Goal: Entertainment & Leisure: Consume media (video, audio)

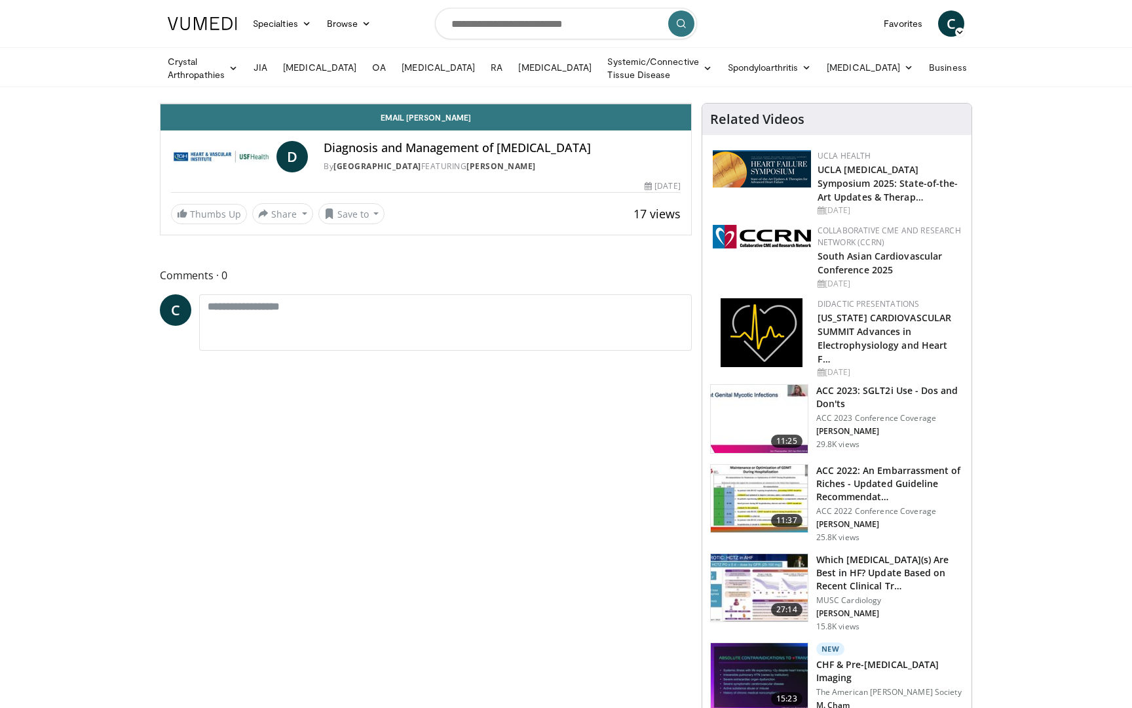
click at [918, 77] on div "Progress Bar" at bounding box center [918, 74] width 1 height 5
click at [585, 117] on div "Video Player" at bounding box center [426, 103] width 318 height 26
click at [444, 122] on icon "Video Player" at bounding box center [426, 103] width 37 height 37
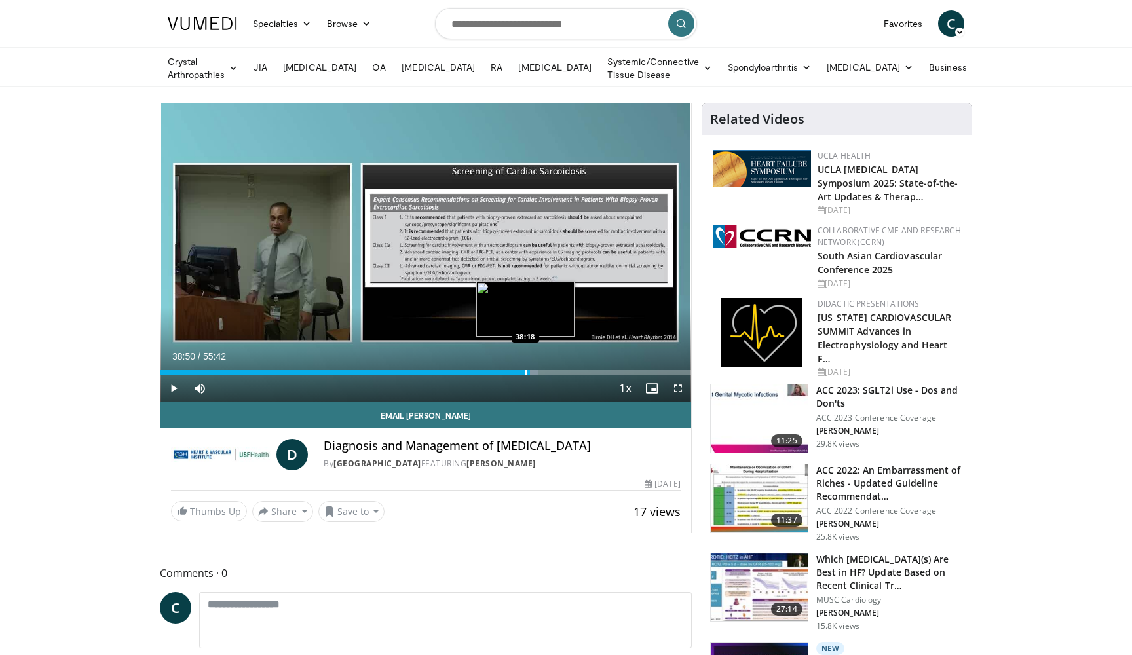
click at [525, 373] on div "Progress Bar" at bounding box center [525, 372] width 1 height 5
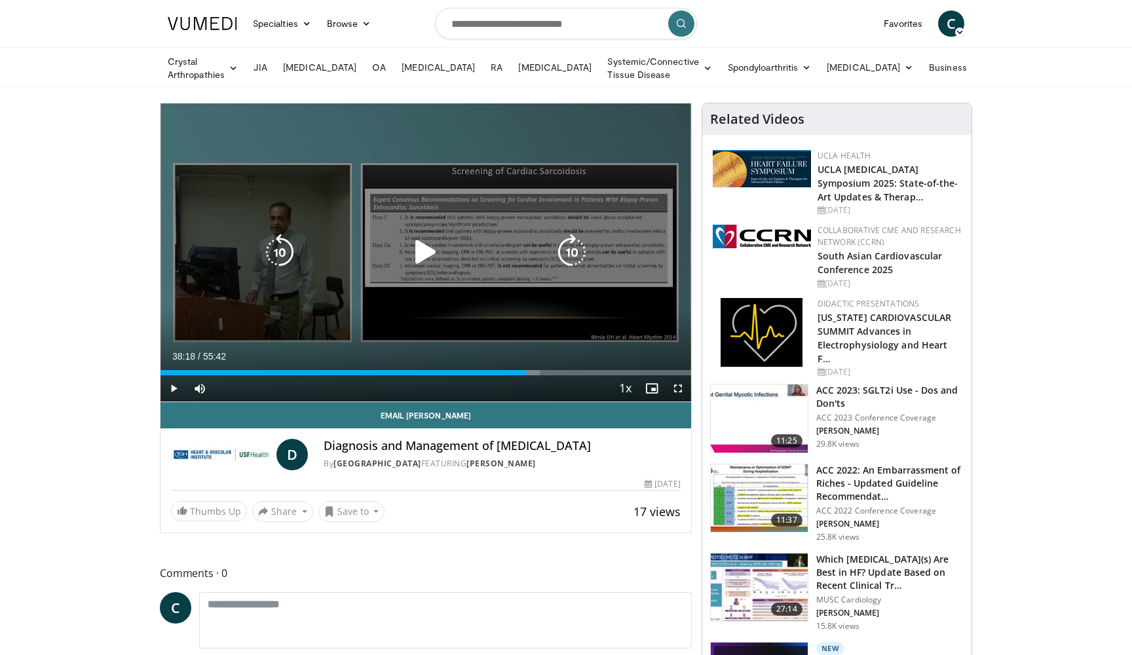
click at [434, 250] on icon "Video Player" at bounding box center [426, 252] width 37 height 37
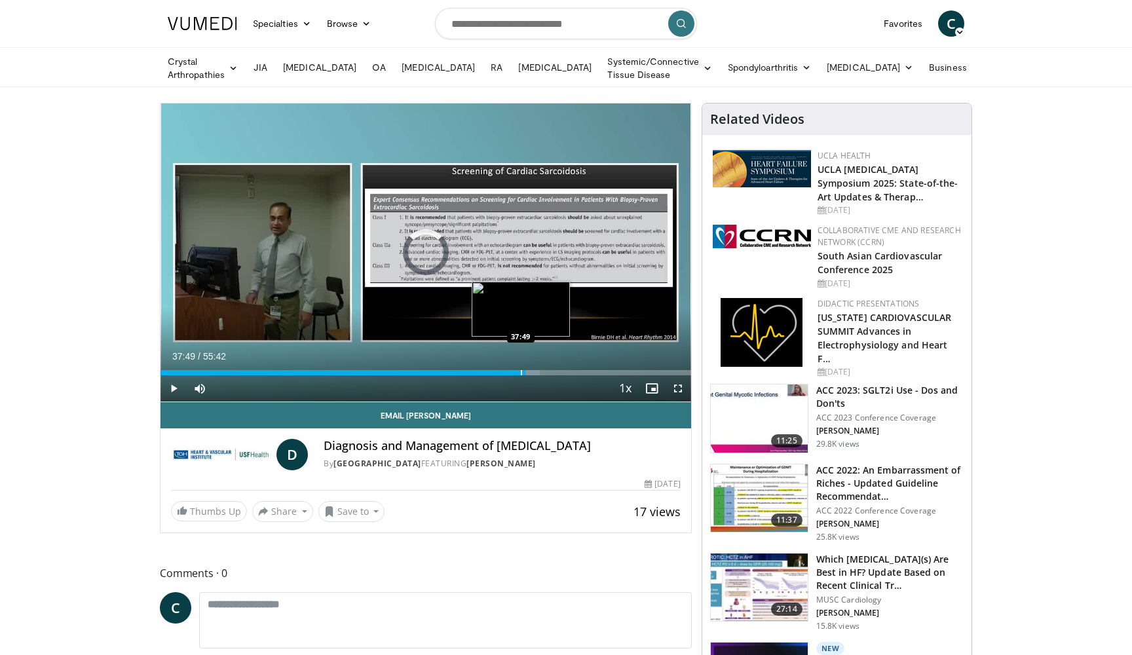
click at [521, 375] on div "Progress Bar" at bounding box center [521, 372] width 1 height 5
click at [535, 375] on div "Current Time 39:40 / Duration 55:42 Pause Skip Backward Skip Forward Mute 100% …" at bounding box center [426, 388] width 531 height 26
click at [534, 374] on div "Progress Bar" at bounding box center [534, 372] width 1 height 5
click at [674, 387] on span "Video Player" at bounding box center [678, 388] width 26 height 26
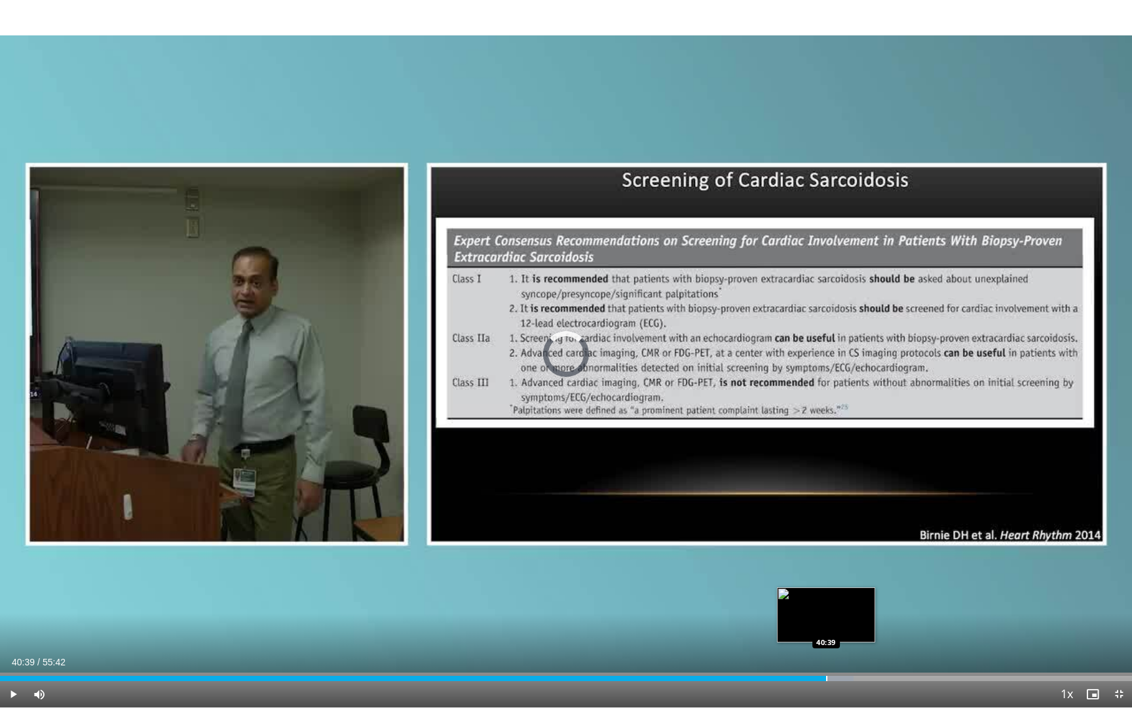
click at [826, 677] on div "Progress Bar" at bounding box center [826, 678] width 1 height 5
click at [812, 676] on div "Loaded : 75.39% 40:40 40:02" at bounding box center [566, 678] width 1132 height 5
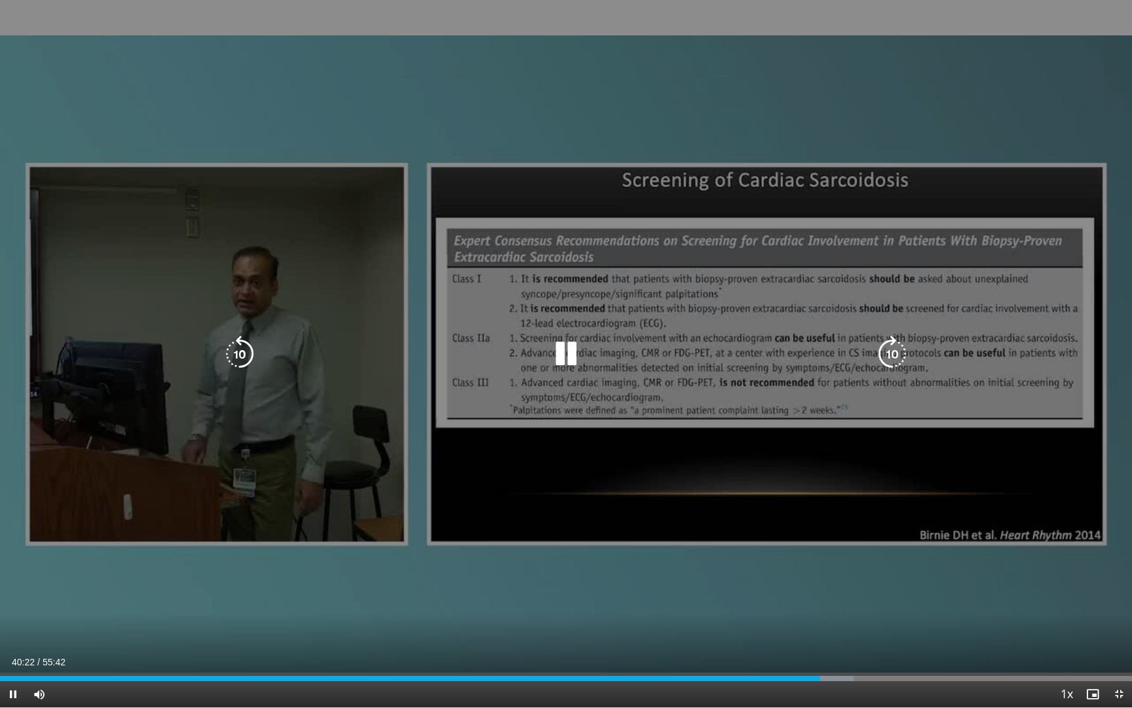
click at [573, 355] on icon "Video Player" at bounding box center [566, 353] width 37 height 37
click at [552, 360] on icon "Video Player" at bounding box center [566, 353] width 37 height 37
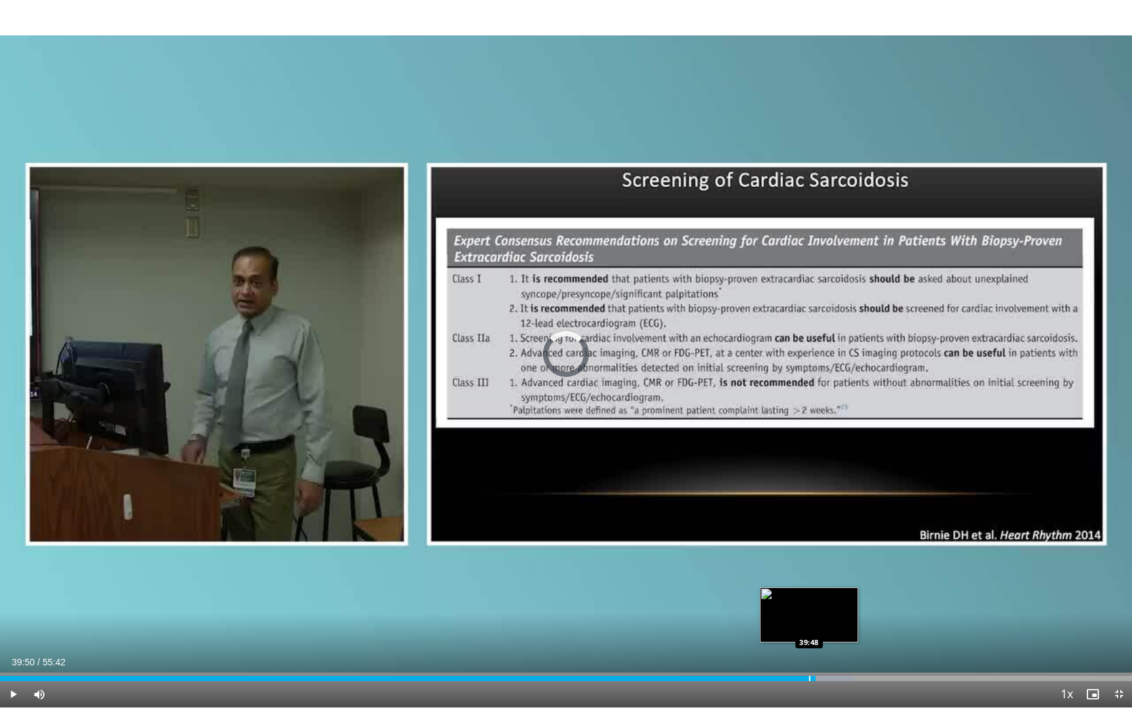
click at [810, 679] on div "Progress Bar" at bounding box center [809, 678] width 1 height 5
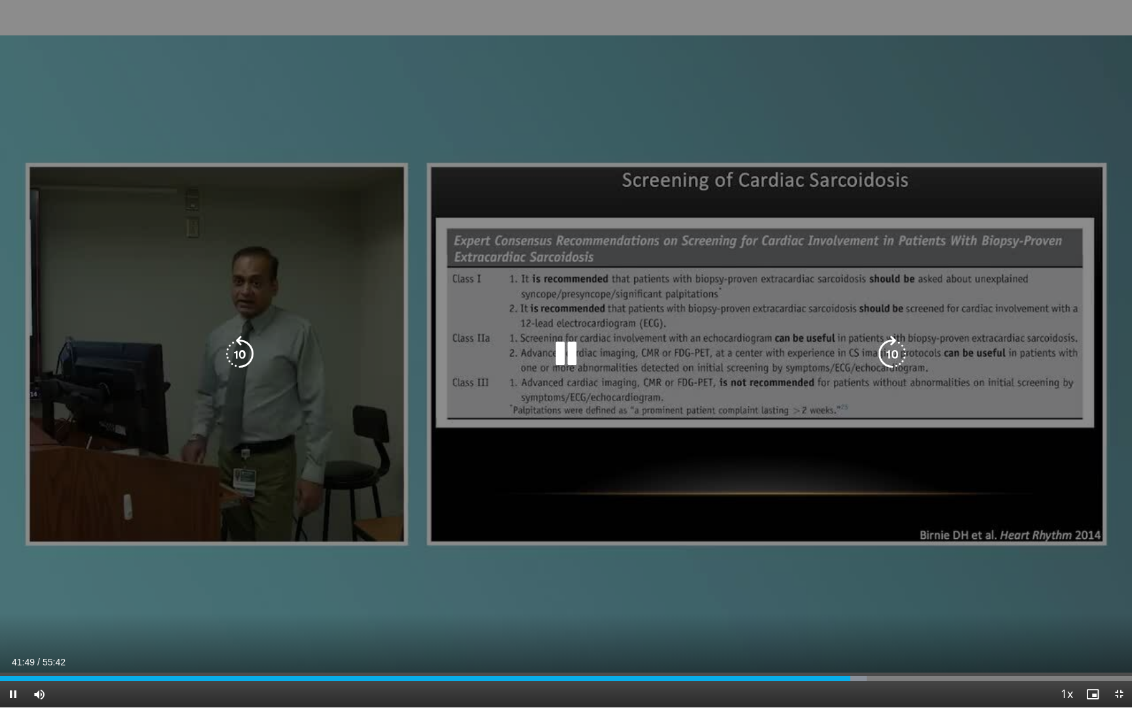
click at [918, 453] on div "10 seconds Tap to unmute" at bounding box center [566, 353] width 1132 height 707
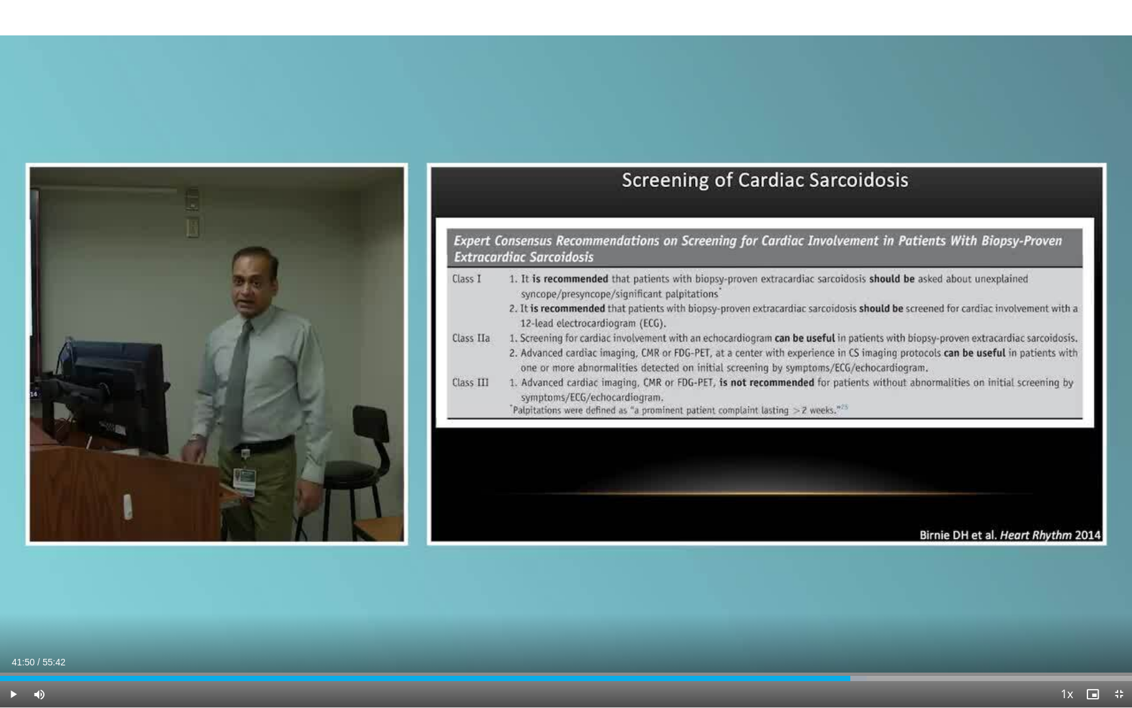
click at [129, 690] on div "Current Time 41:50 / Duration 55:42 Play Skip Backward Skip Forward Mute 100% L…" at bounding box center [566, 694] width 1132 height 26
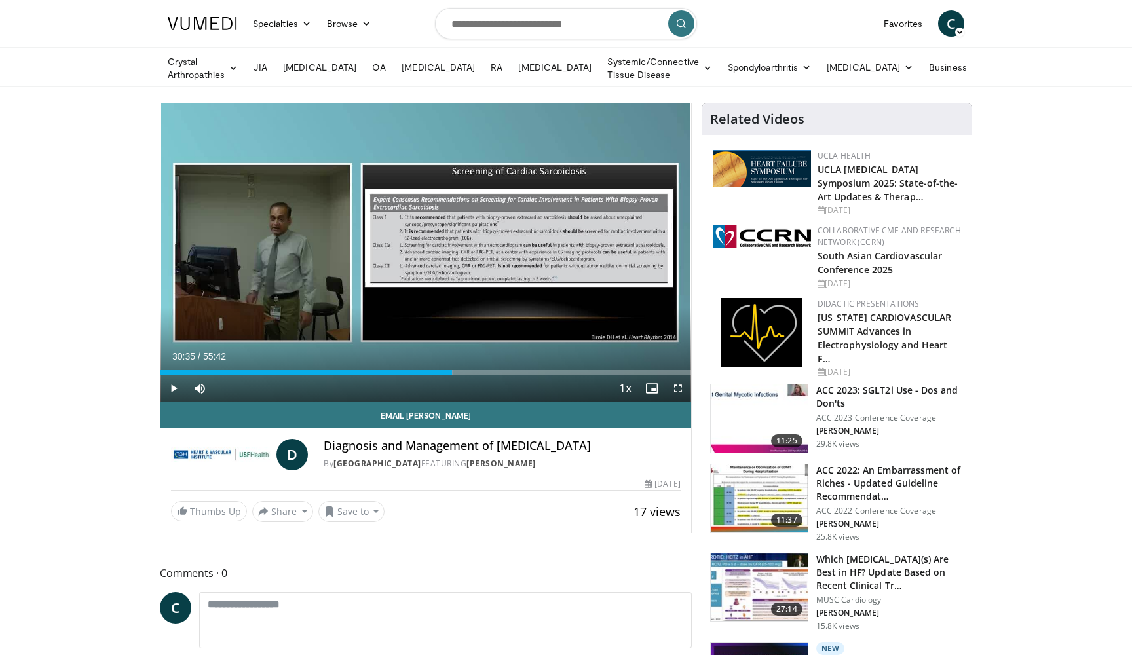
click at [174, 390] on span "Video Player" at bounding box center [174, 388] width 26 height 26
click at [494, 372] on div "Progress Bar" at bounding box center [494, 372] width 1 height 5
click at [534, 373] on div "Progress Bar" at bounding box center [533, 372] width 1 height 5
click at [549, 370] on div "Progress Bar" at bounding box center [549, 372] width 1 height 5
click at [558, 372] on div "Progress Bar" at bounding box center [558, 372] width 1 height 5
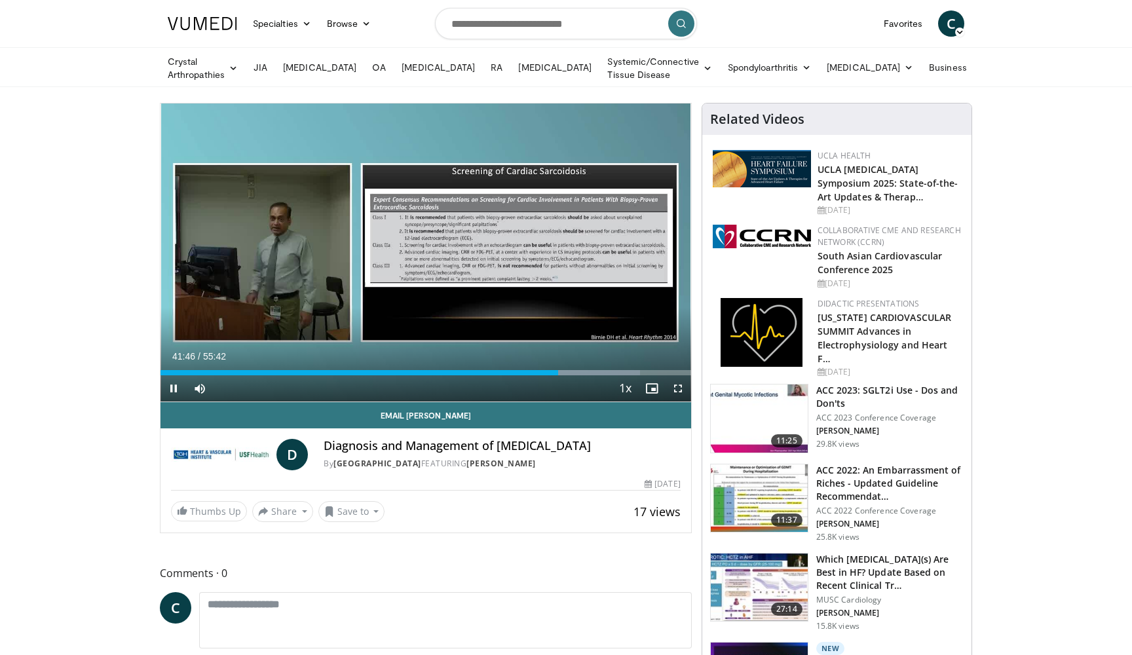
click at [677, 391] on span "Video Player" at bounding box center [678, 388] width 26 height 26
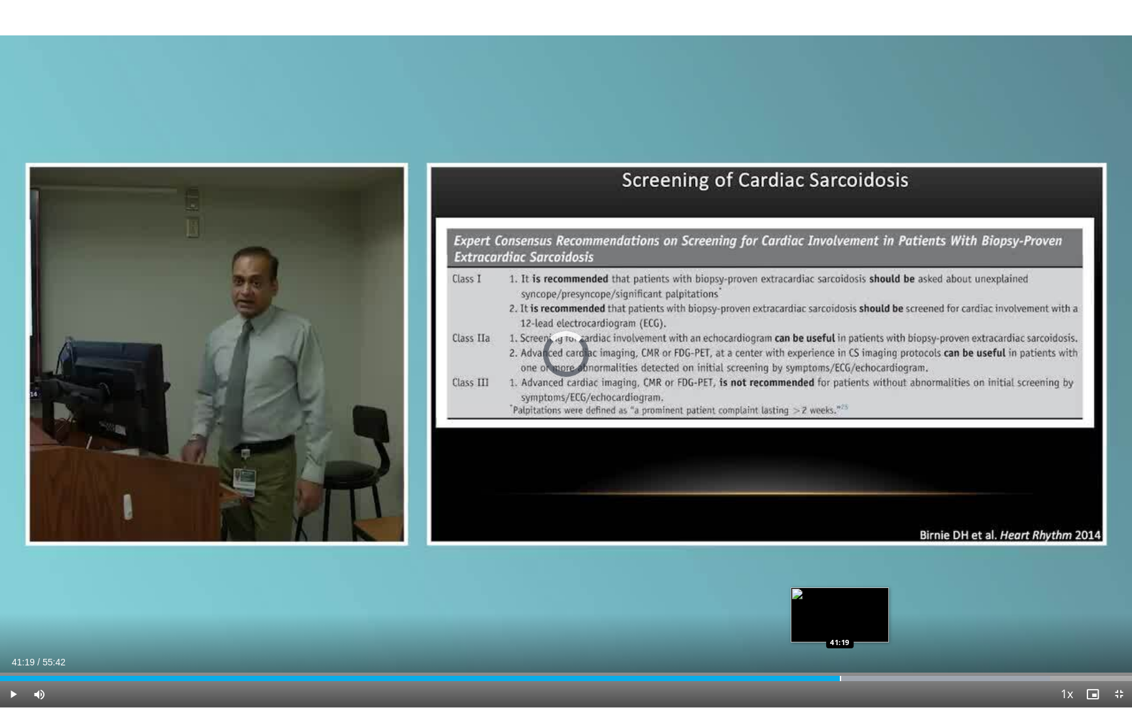
click at [840, 679] on div "Progress Bar" at bounding box center [840, 678] width 1 height 5
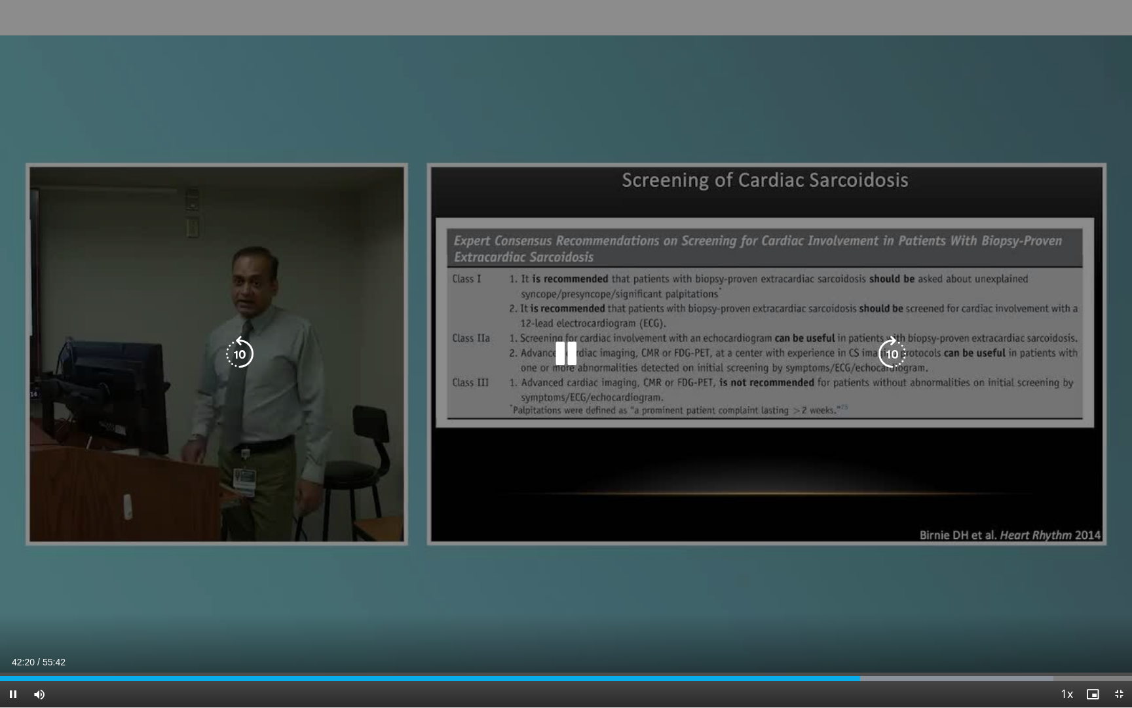
click at [564, 357] on icon "Video Player" at bounding box center [566, 353] width 37 height 37
